Goal: Task Accomplishment & Management: Manage account settings

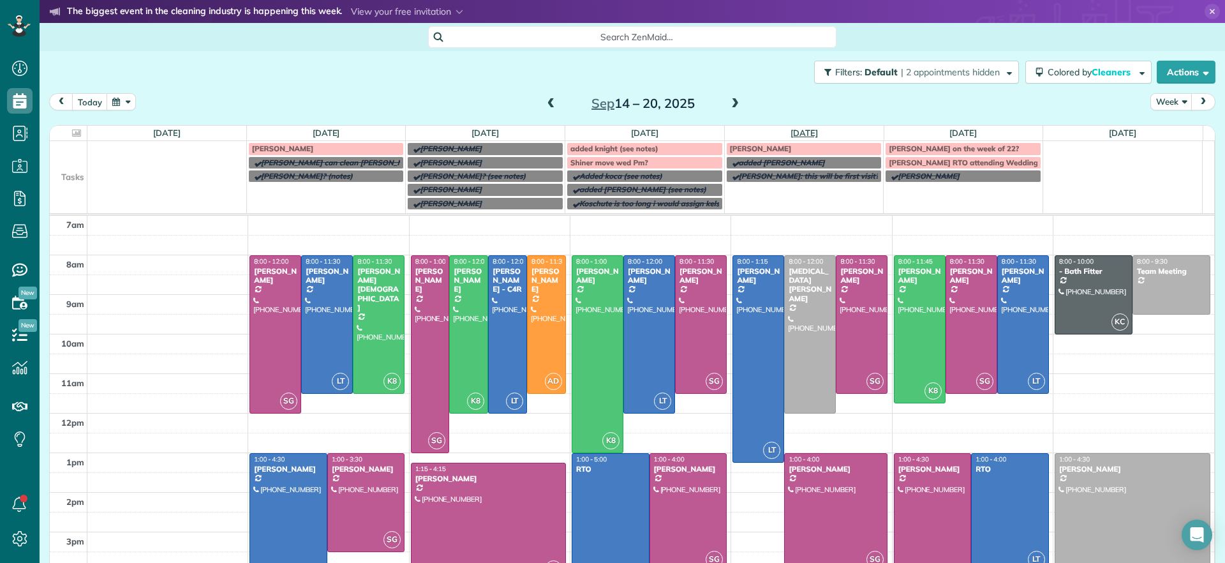
scroll to position [38, 0]
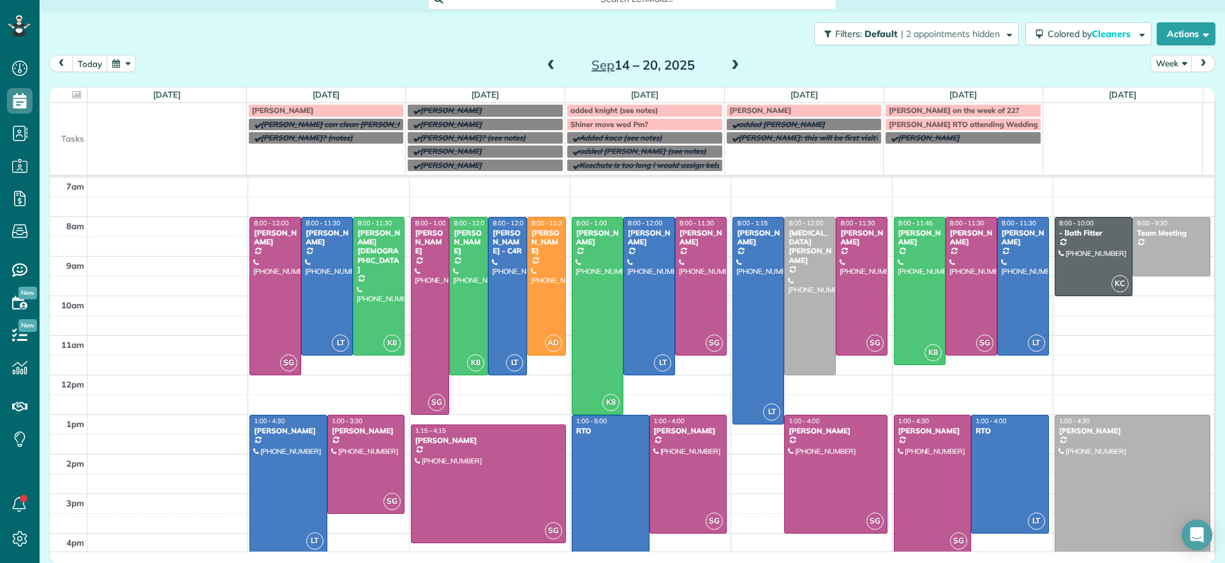
click at [728, 68] on span at bounding box center [735, 65] width 14 height 11
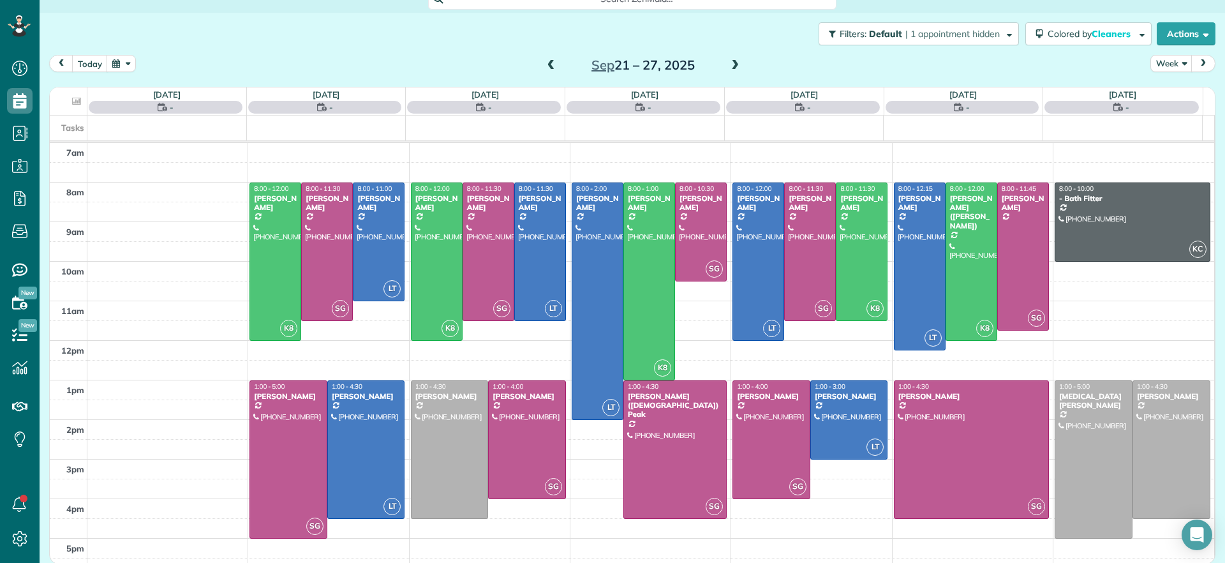
click at [544, 63] on span at bounding box center [551, 65] width 14 height 11
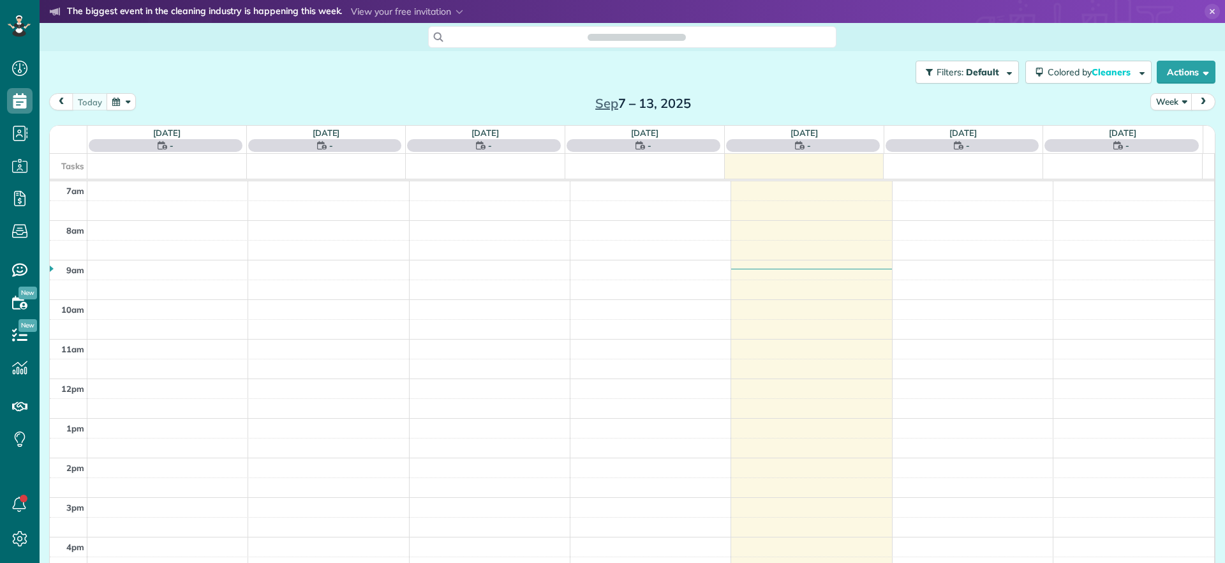
scroll to position [6, 6]
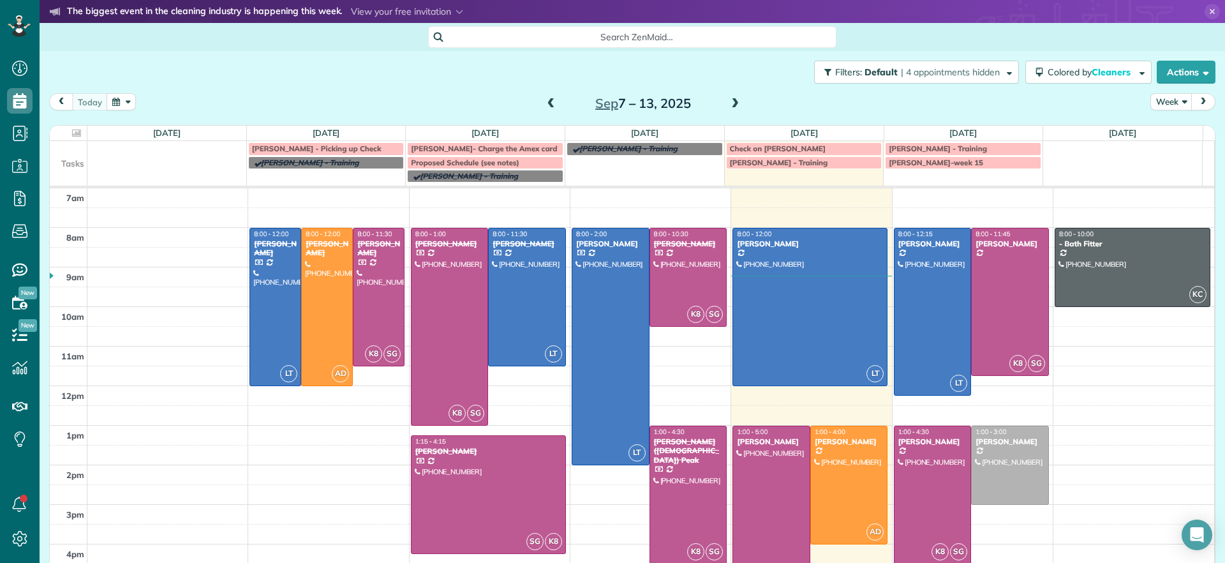
click at [734, 108] on span at bounding box center [735, 103] width 14 height 11
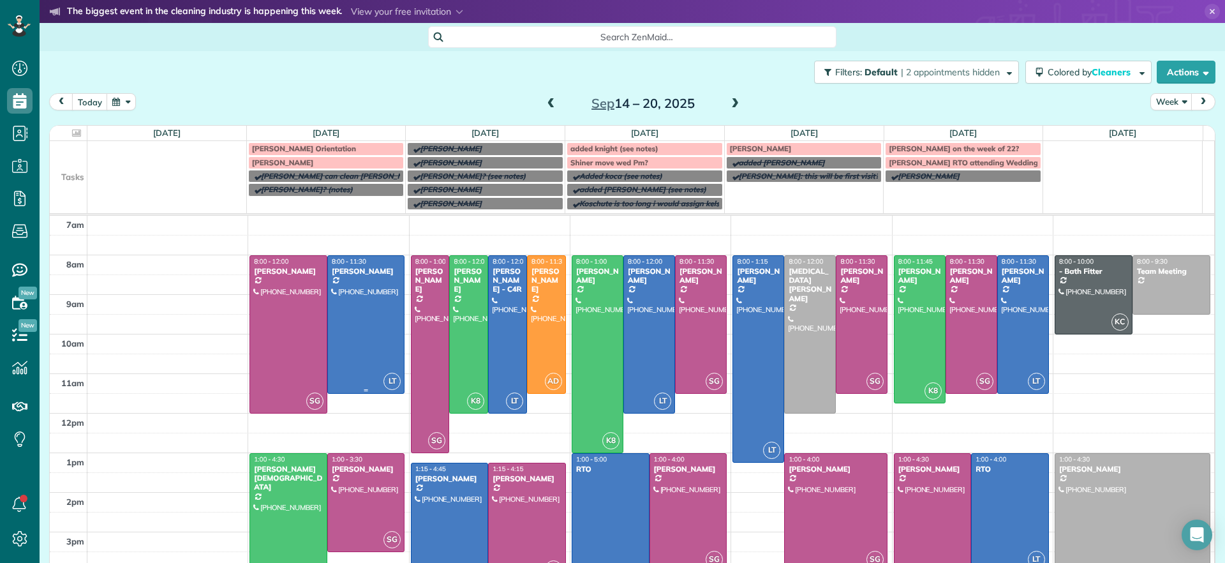
click at [349, 362] on div at bounding box center [366, 324] width 77 height 137
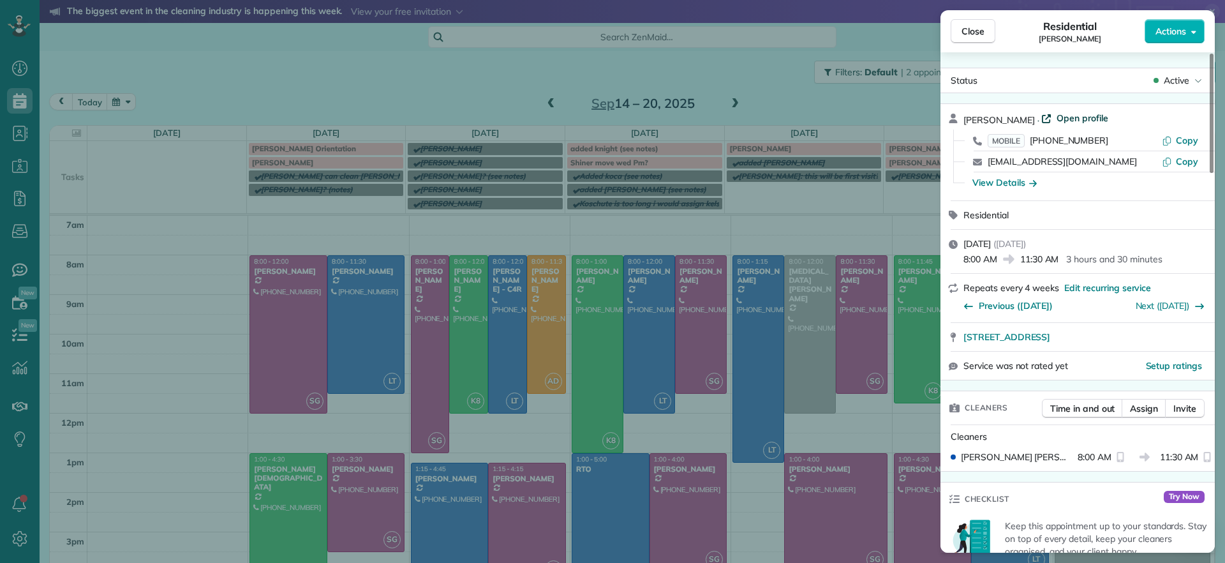
click at [1057, 118] on span "Open profile" at bounding box center [1083, 118] width 52 height 13
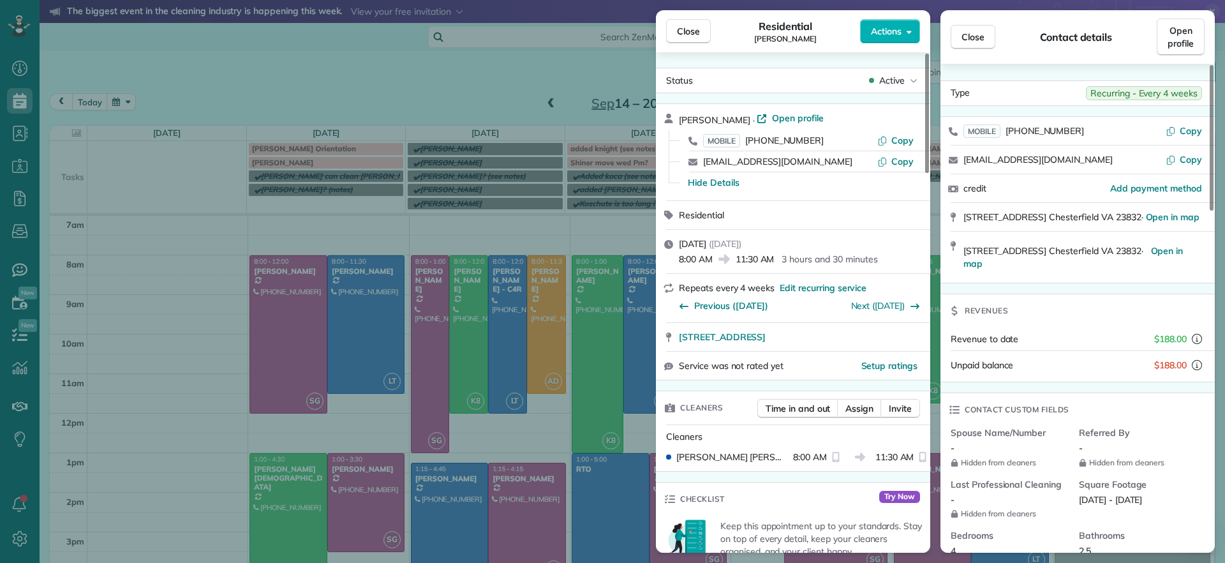
click at [161, 258] on div "Close Residential Galia Moran Actions Status Active Galia Moran · Open profile …" at bounding box center [612, 281] width 1225 height 563
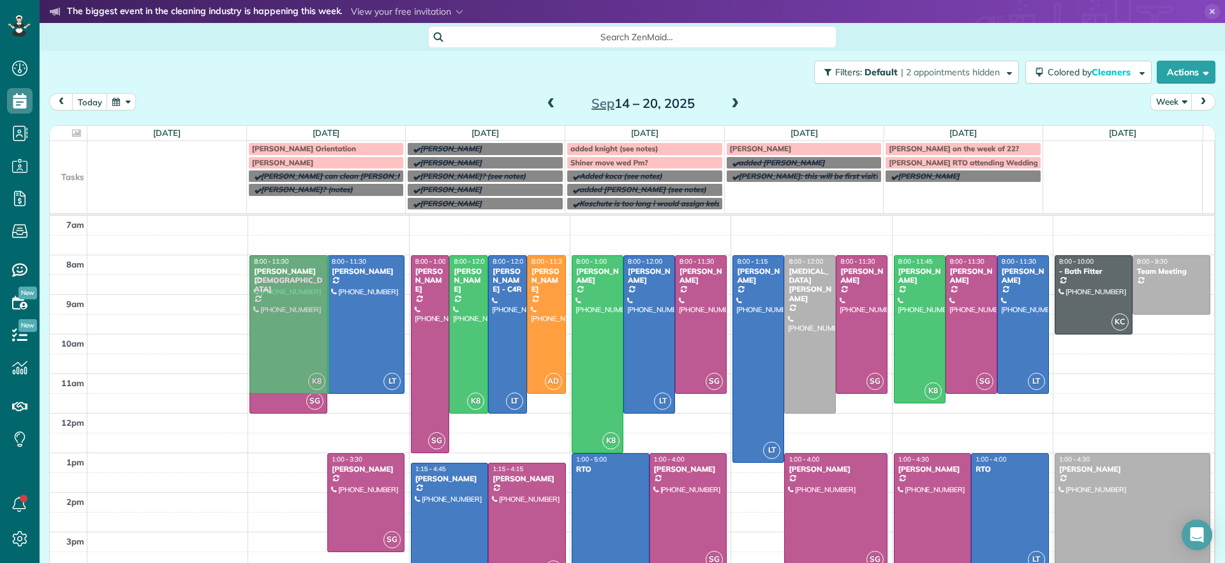
drag, startPoint x: 287, startPoint y: 510, endPoint x: 299, endPoint y: 327, distance: 183.5
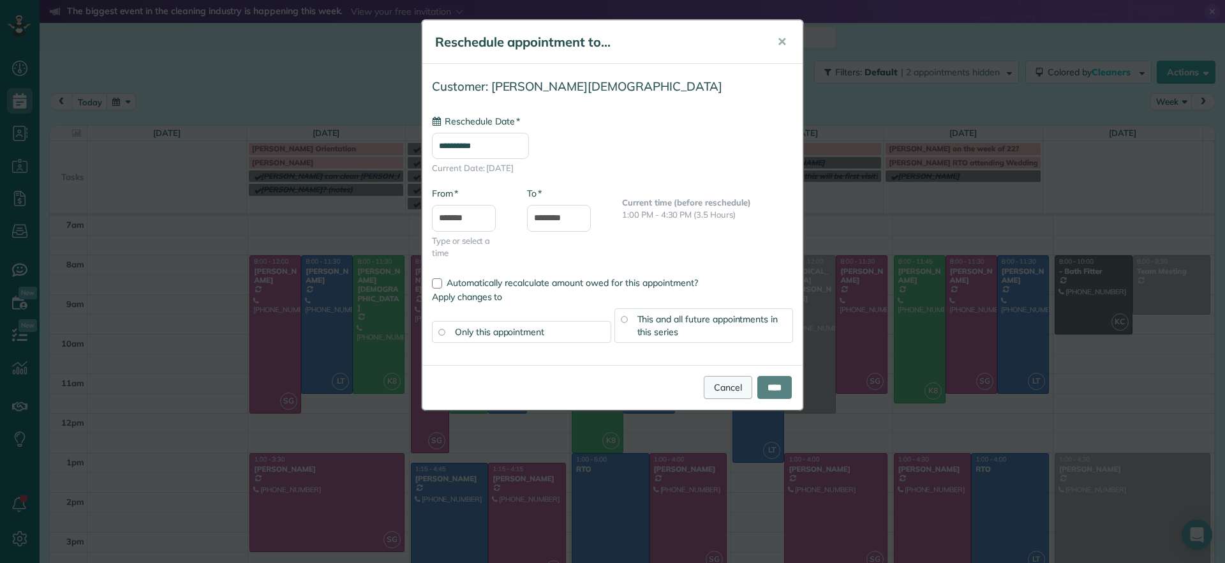
type input "**********"
click at [770, 394] on input "****" at bounding box center [774, 387] width 34 height 23
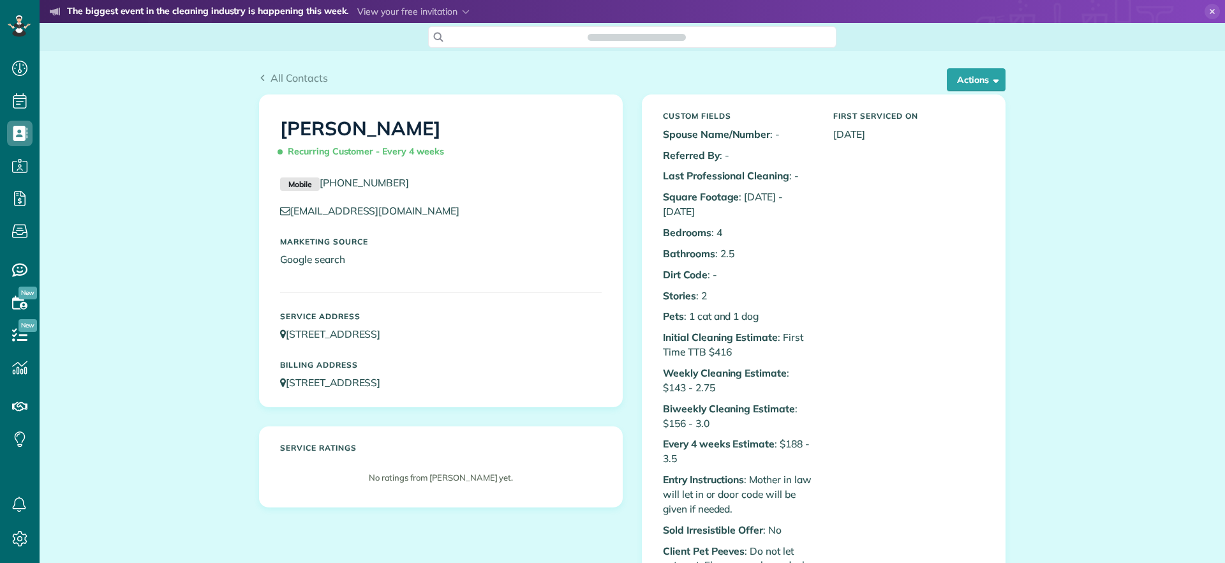
scroll to position [6, 6]
click at [981, 91] on button "Actions" at bounding box center [976, 79] width 59 height 23
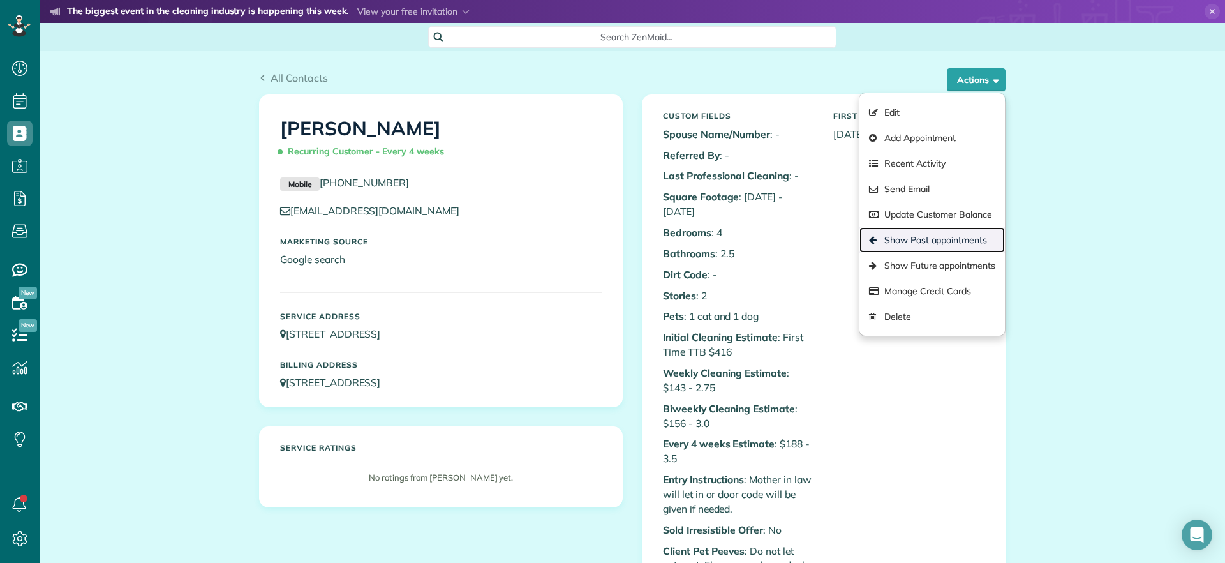
click at [937, 238] on link "Show Past appointments" at bounding box center [932, 240] width 145 height 26
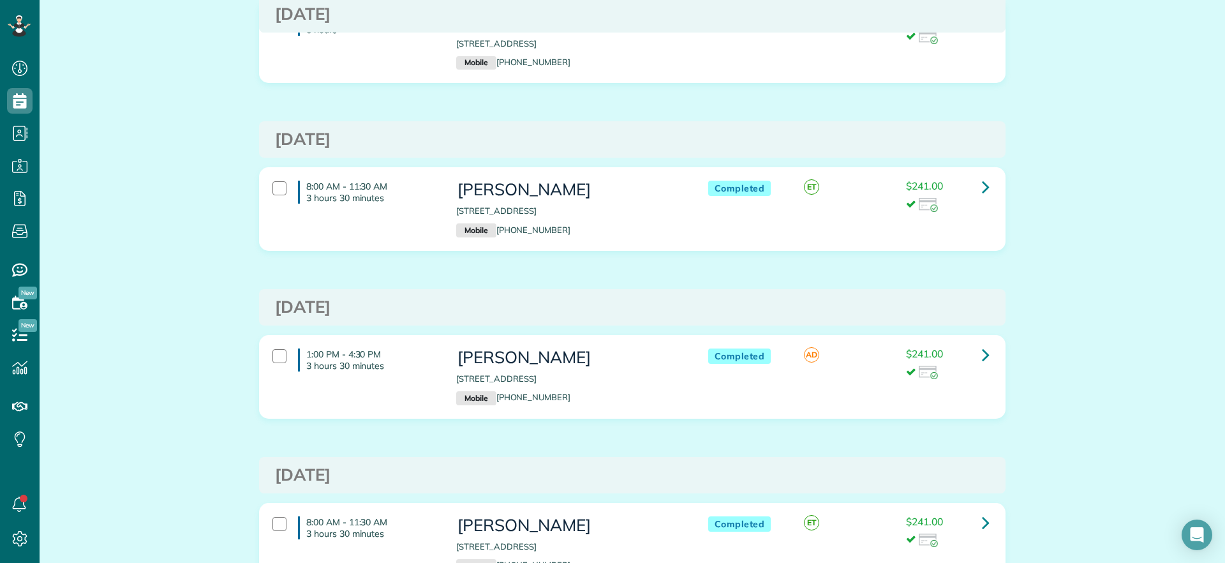
scroll to position [877, 0]
